Goal: Task Accomplishment & Management: Use online tool/utility

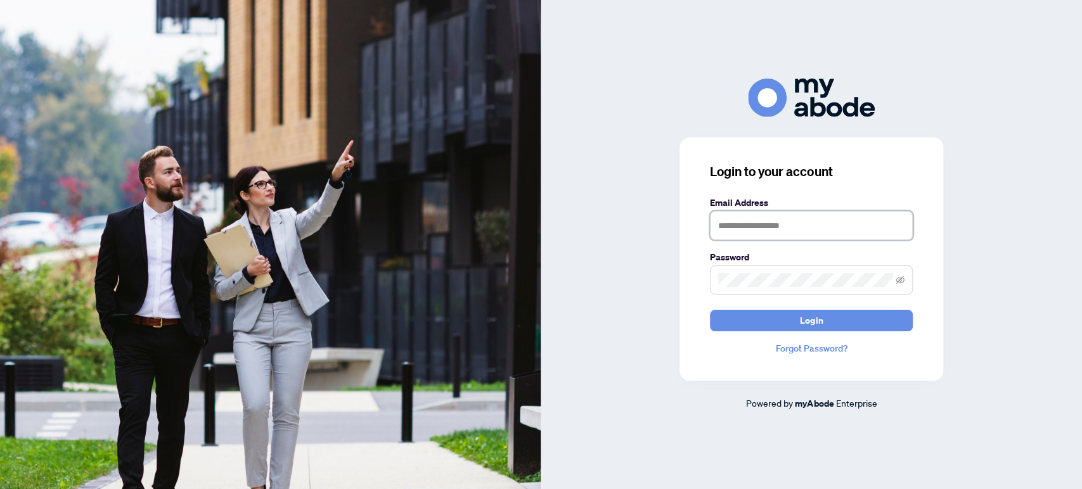
type input "**********"
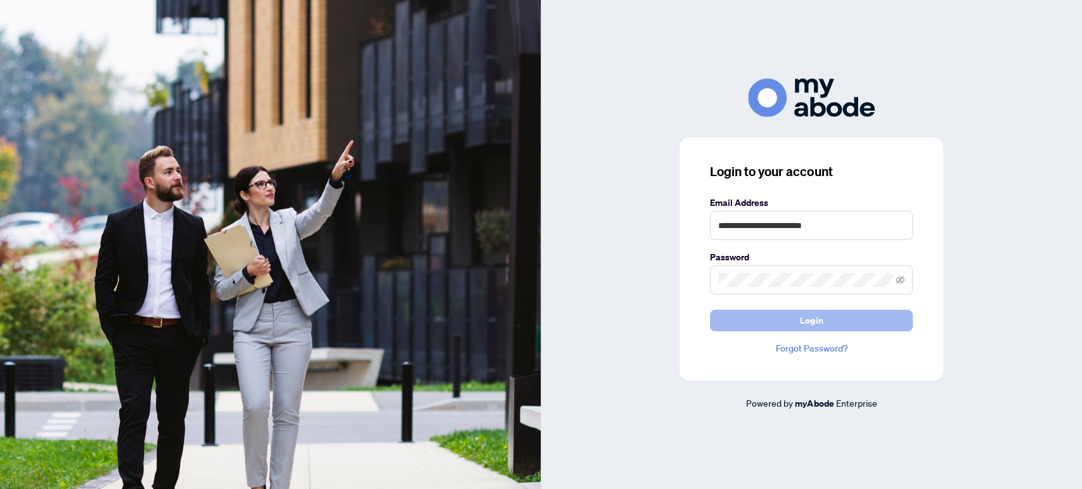
click at [808, 325] on span "Login" at bounding box center [811, 321] width 23 height 20
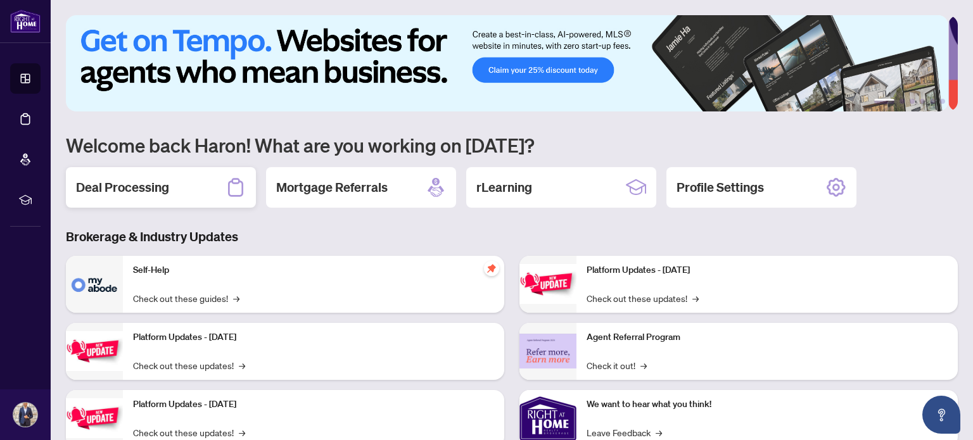
click at [150, 189] on h2 "Deal Processing" at bounding box center [122, 188] width 93 height 18
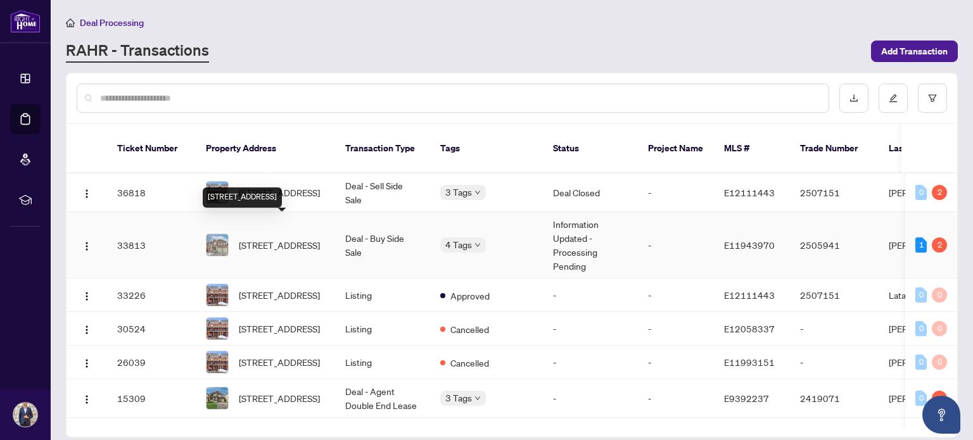
click at [278, 238] on span "1563 Spencely Dr, Oshawa, Ontario L1K 0A7, Canada" at bounding box center [279, 245] width 81 height 14
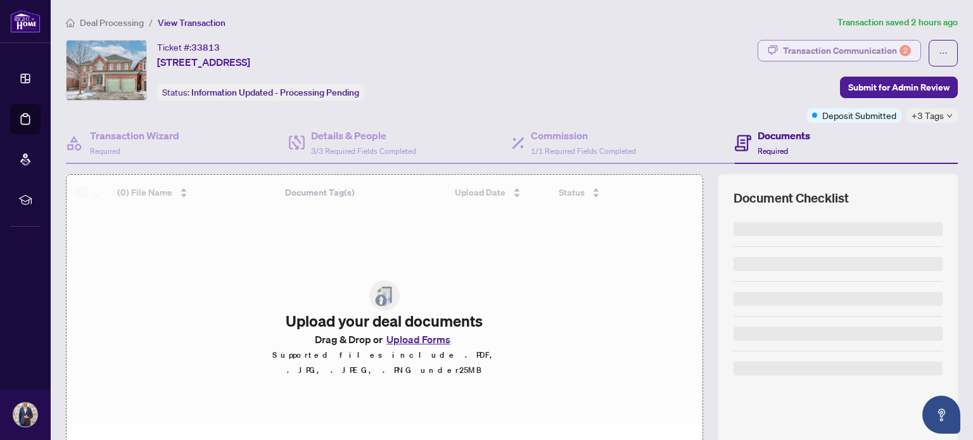
click at [844, 53] on div "Transaction Communication 2" at bounding box center [847, 51] width 128 height 20
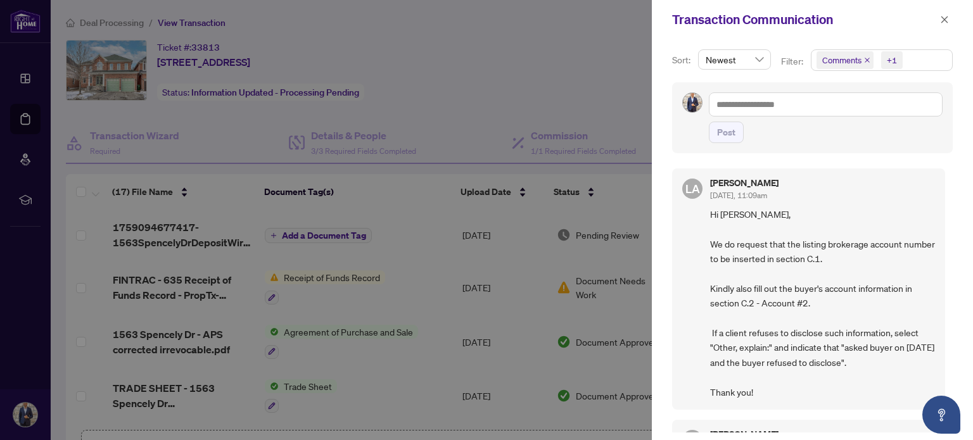
scroll to position [63, 0]
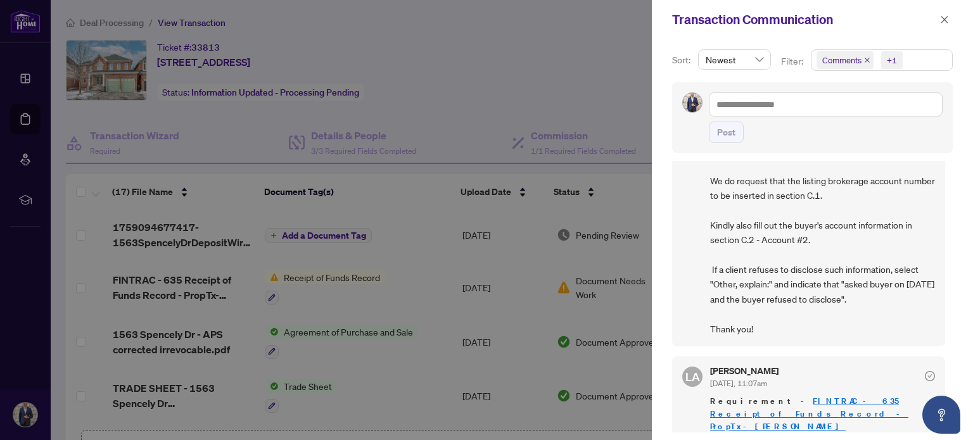
click at [166, 301] on div at bounding box center [486, 220] width 973 height 440
